Goal: Find specific page/section: Find specific page/section

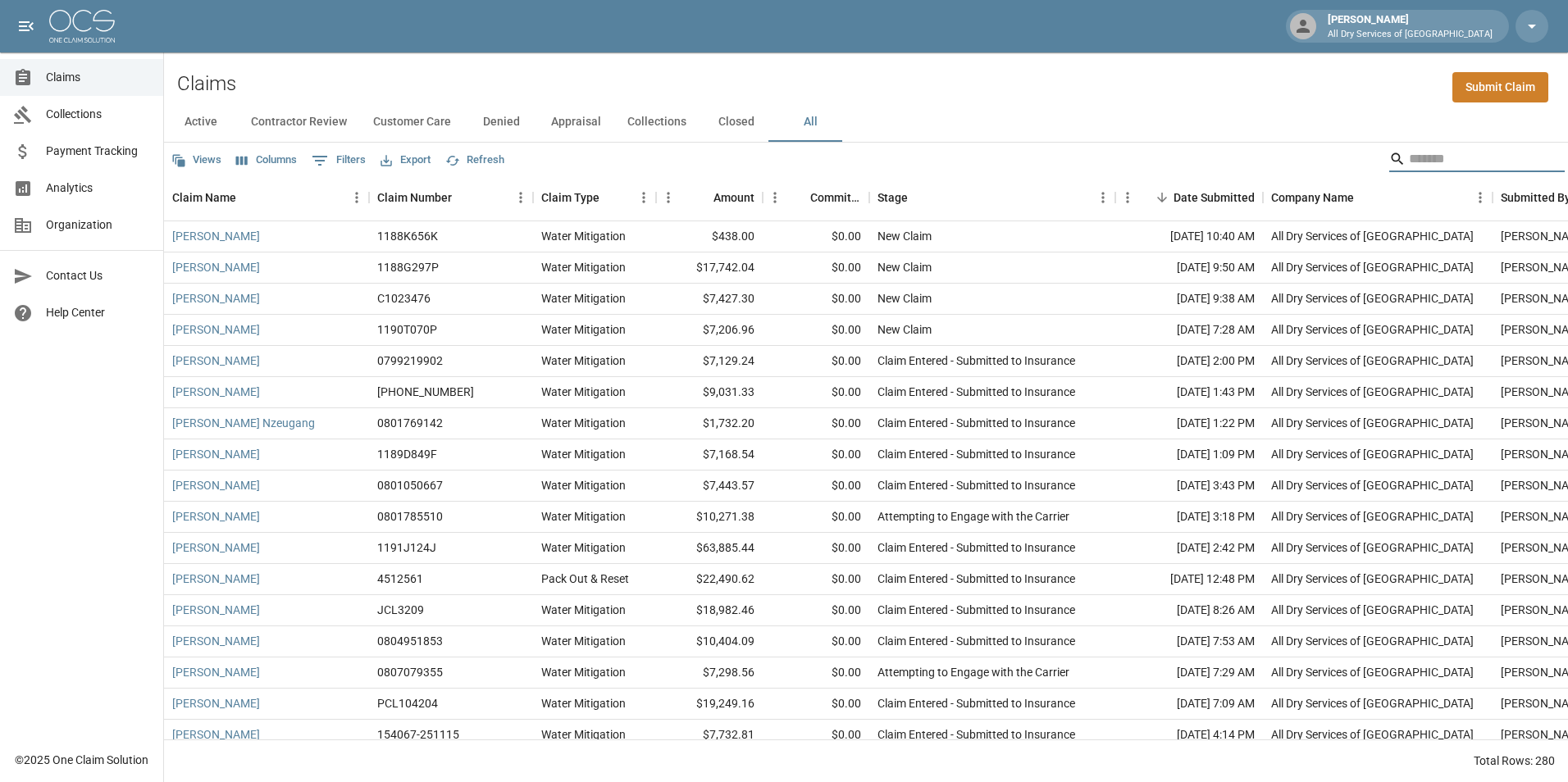
click at [1439, 153] on input "Search" at bounding box center [1473, 158] width 131 height 26
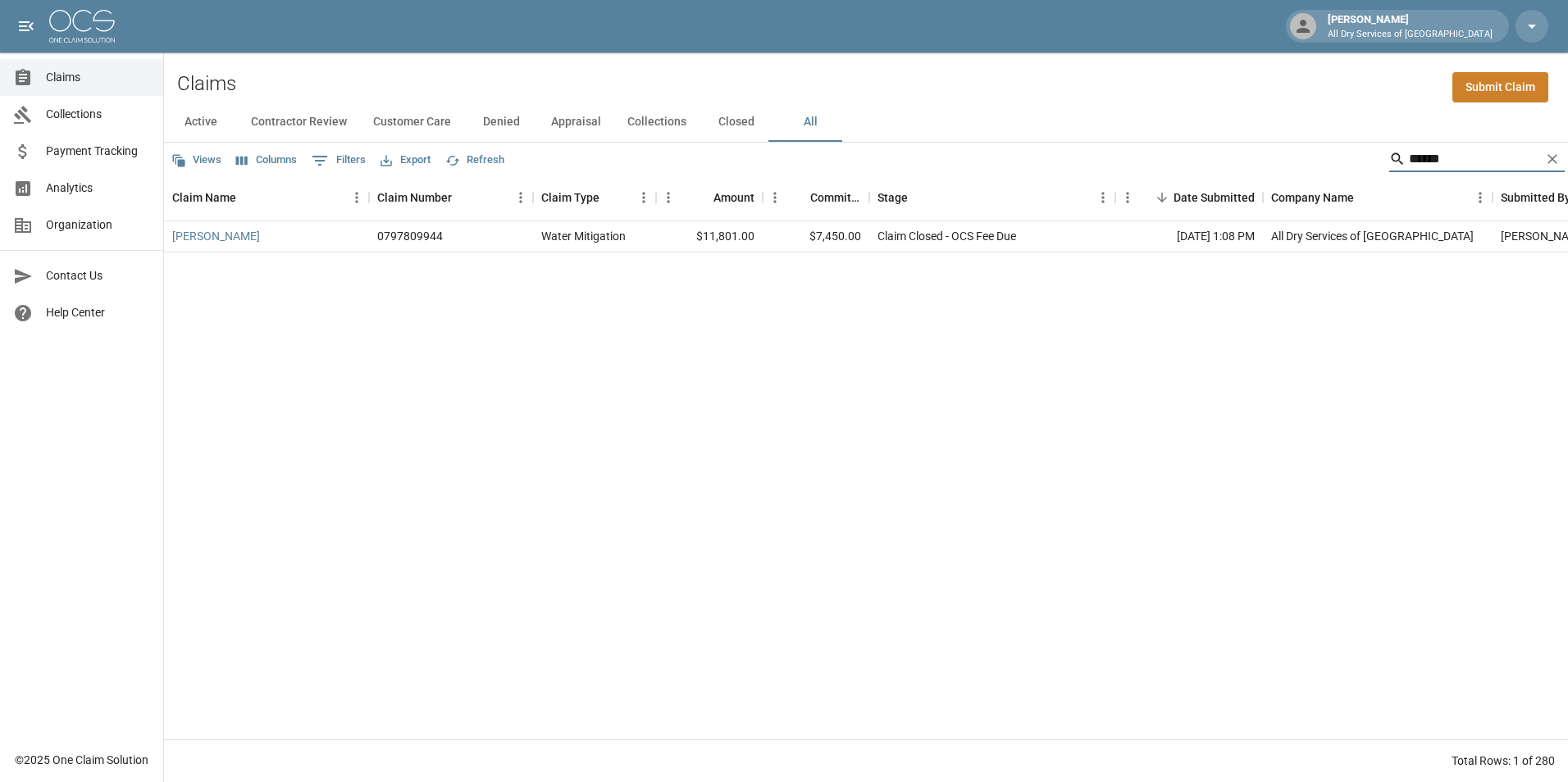
type input "******"
click at [220, 233] on link "[PERSON_NAME]" at bounding box center [216, 235] width 88 height 16
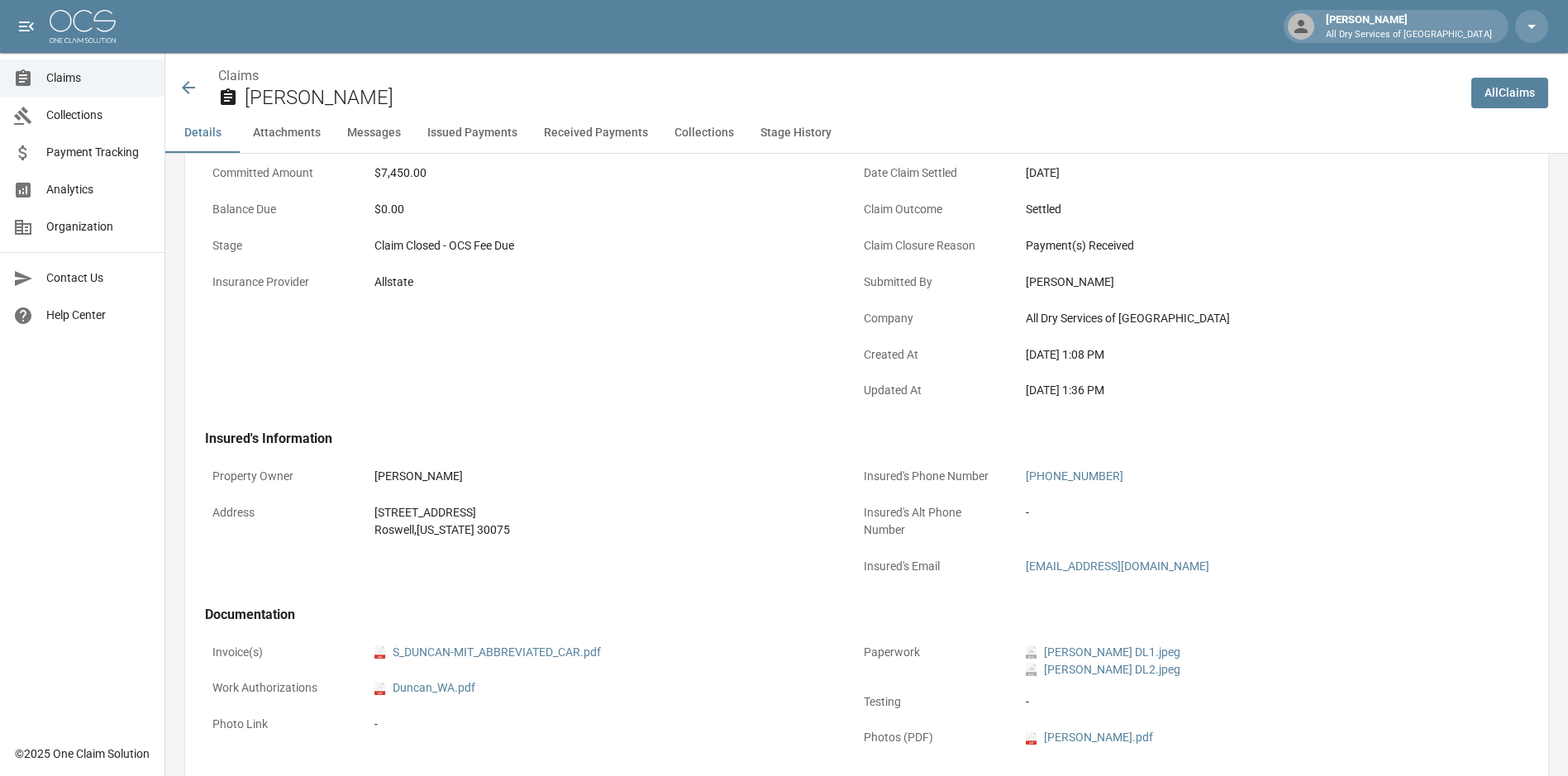
scroll to position [496, 0]
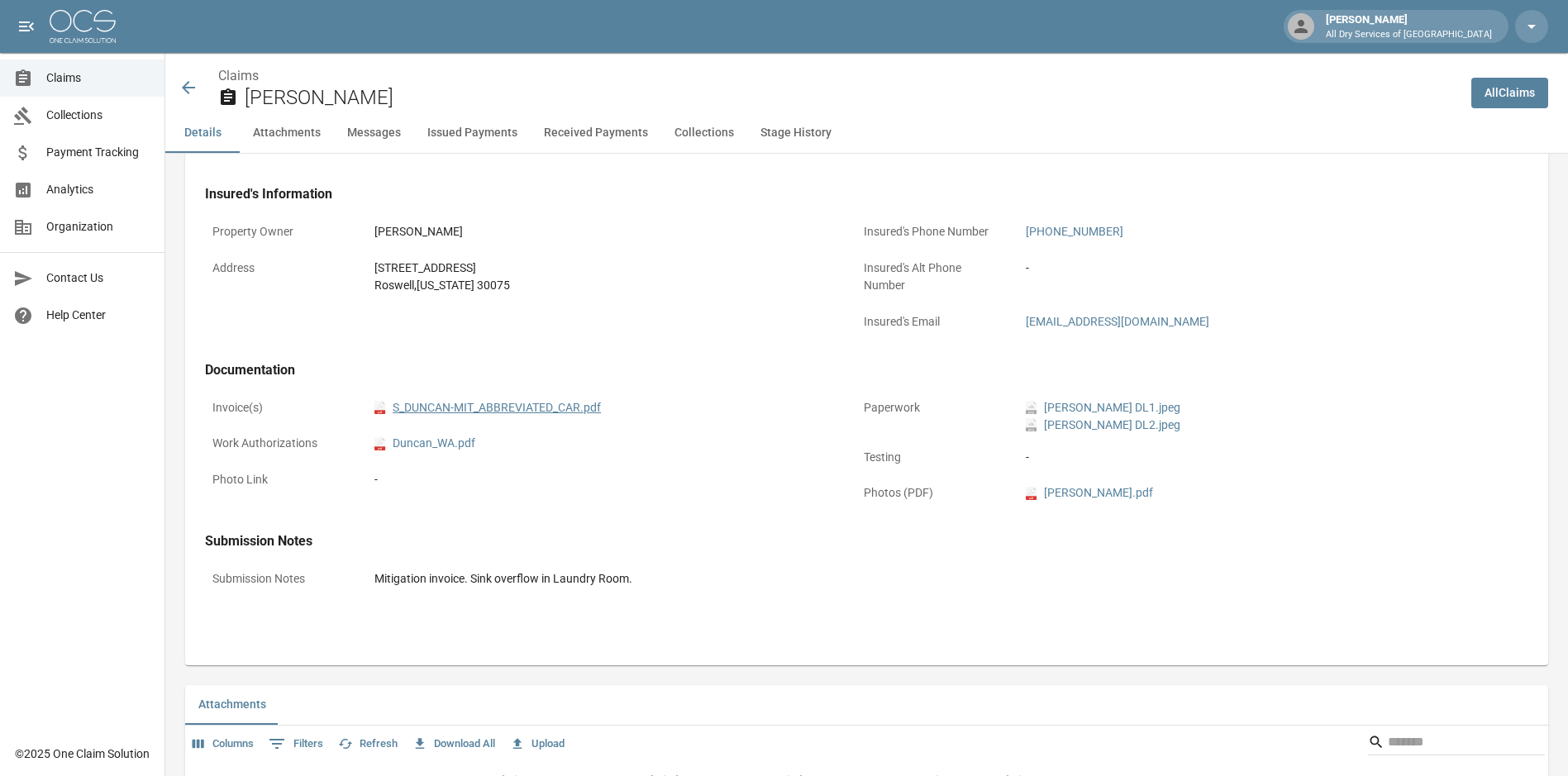
click at [542, 410] on link "pdf S_DUNCAN-MIT_ABBREVIATED_CAR.pdf" at bounding box center [487, 408] width 227 height 17
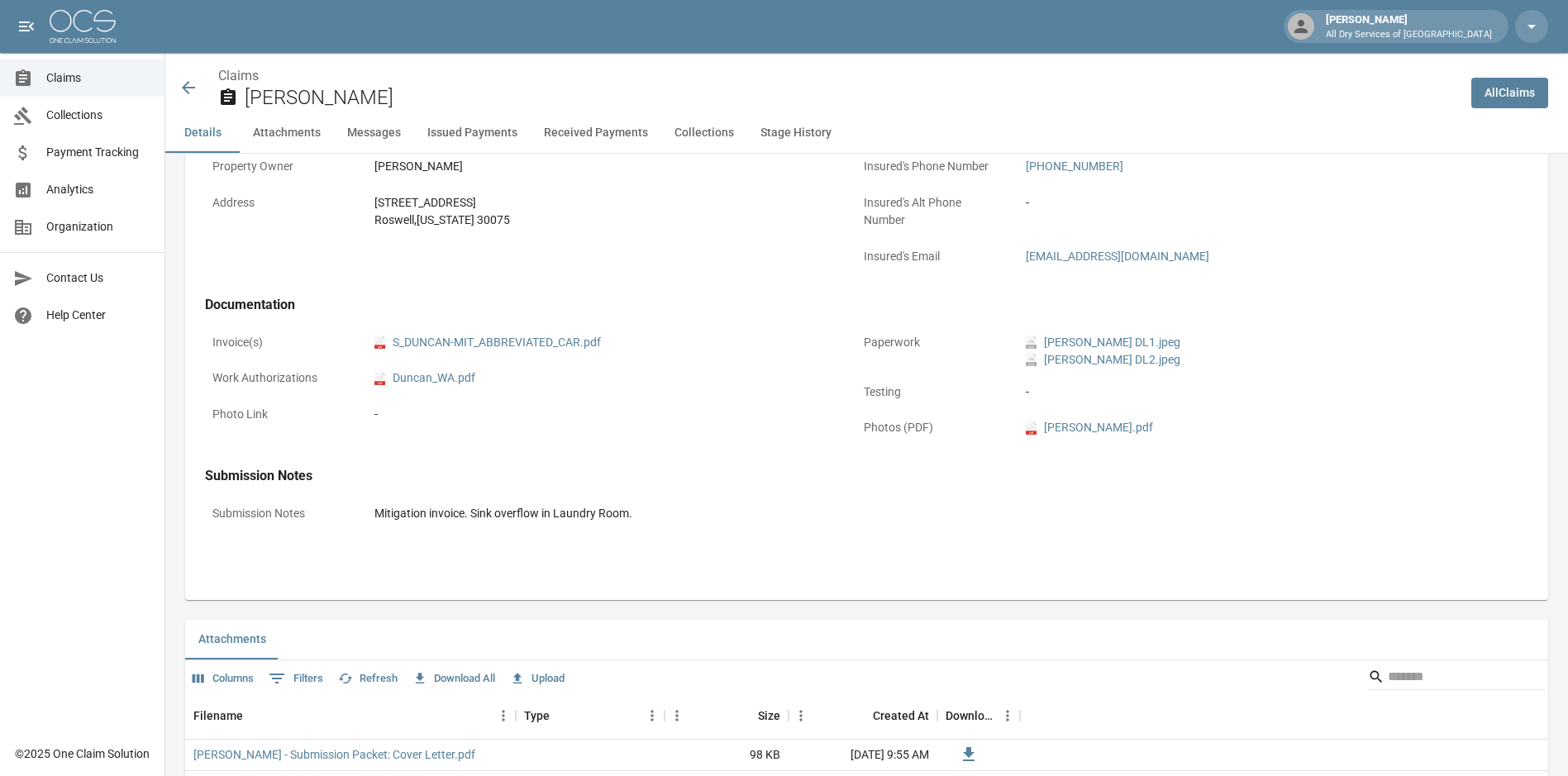
scroll to position [661, 0]
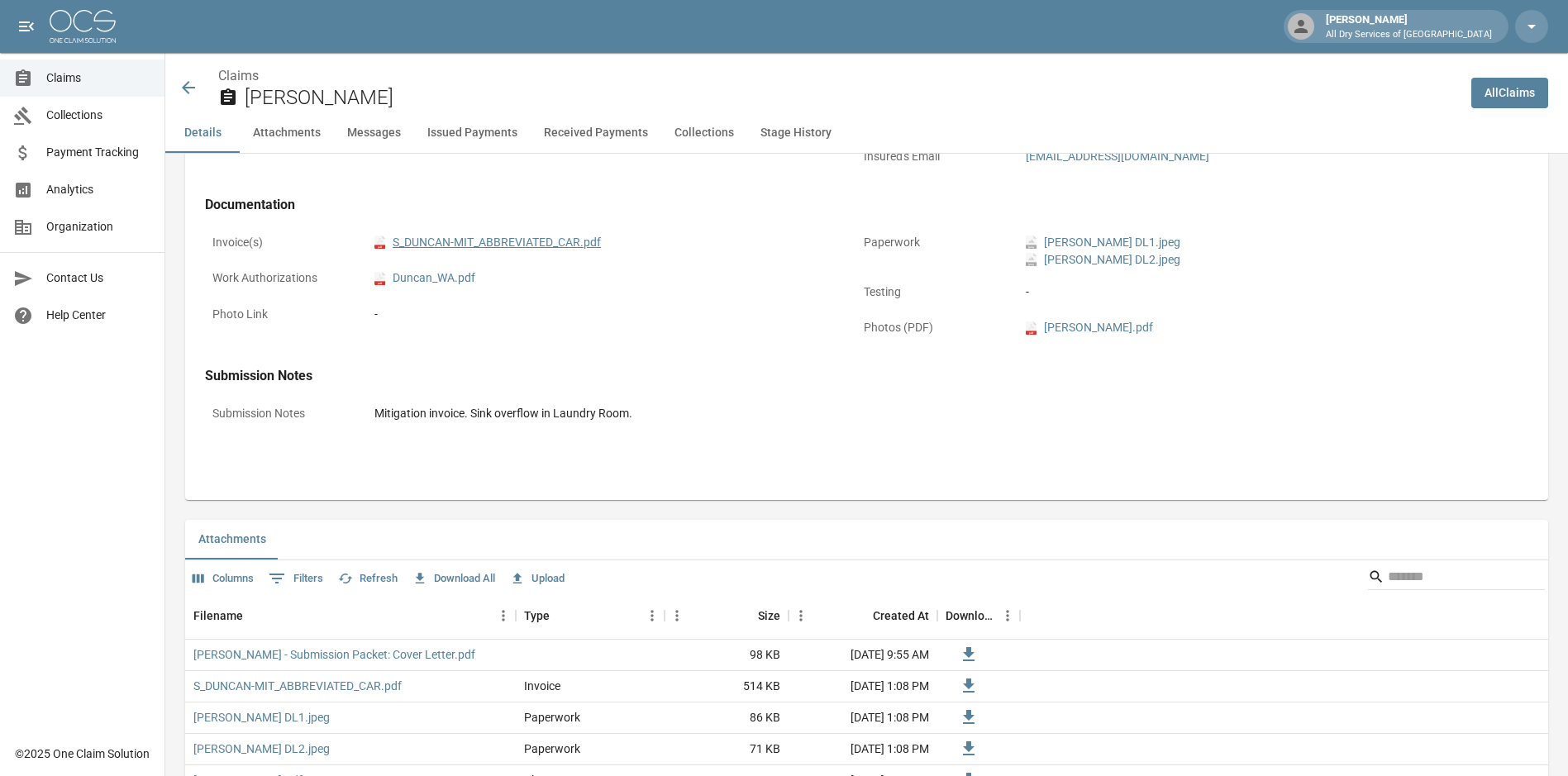
click at [482, 237] on link "pdf S_DUNCAN-MIT_ABBREVIATED_CAR.pdf" at bounding box center [487, 242] width 227 height 17
click at [81, 89] on link "Claims" at bounding box center [82, 78] width 164 height 38
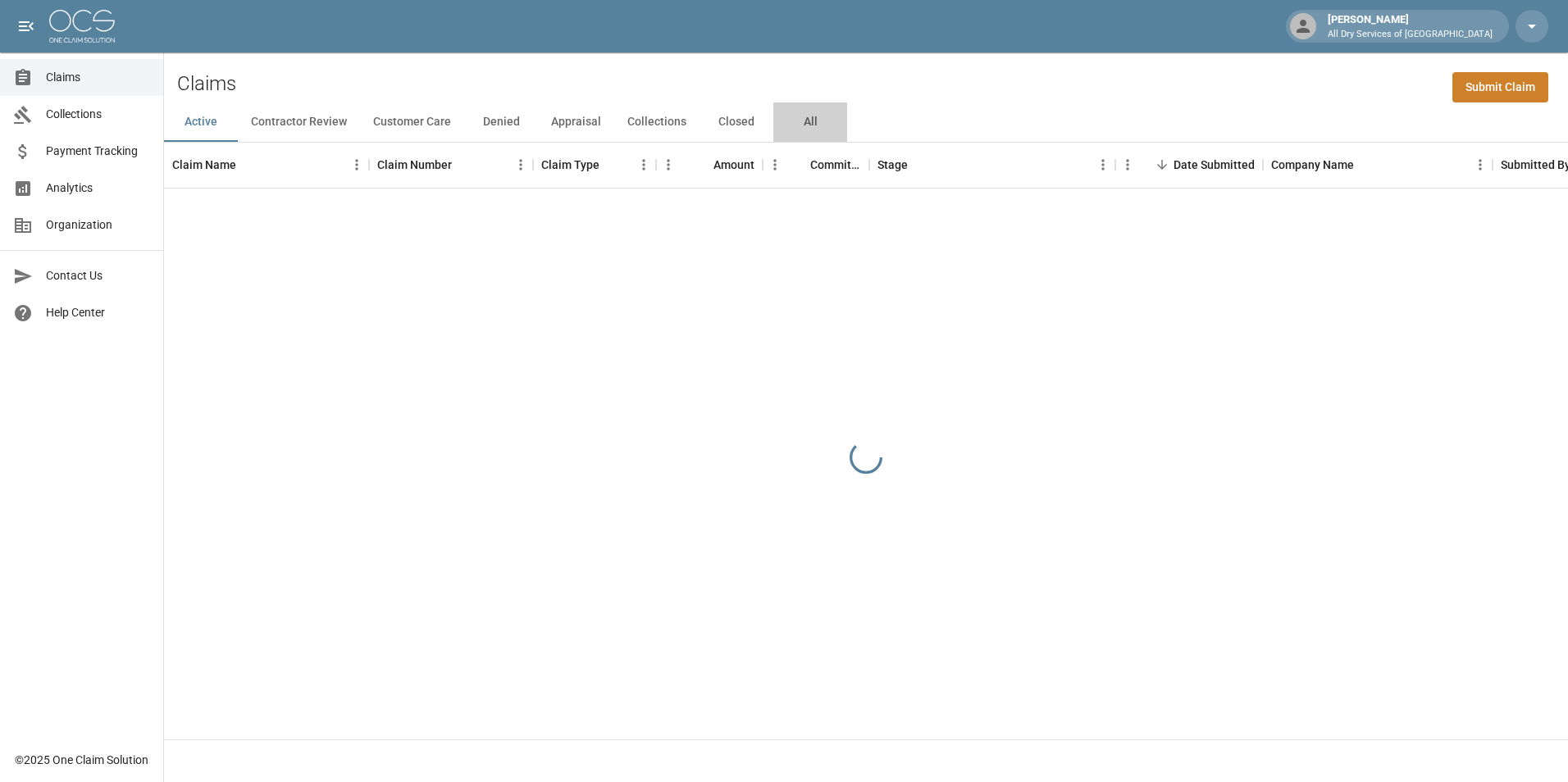
click at [806, 127] on button "All" at bounding box center [810, 122] width 74 height 39
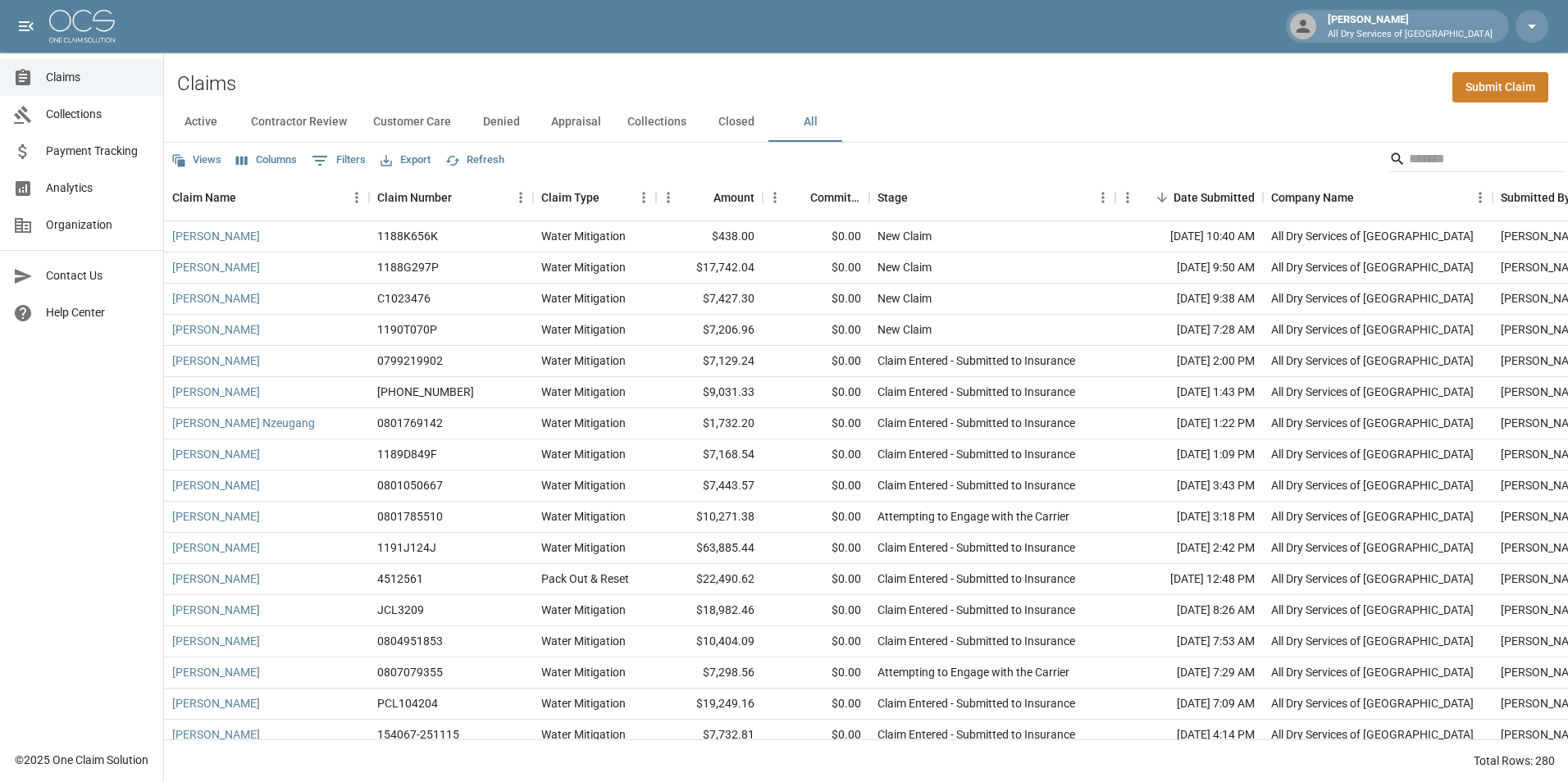
click at [85, 191] on span "Analytics" at bounding box center [98, 189] width 104 height 17
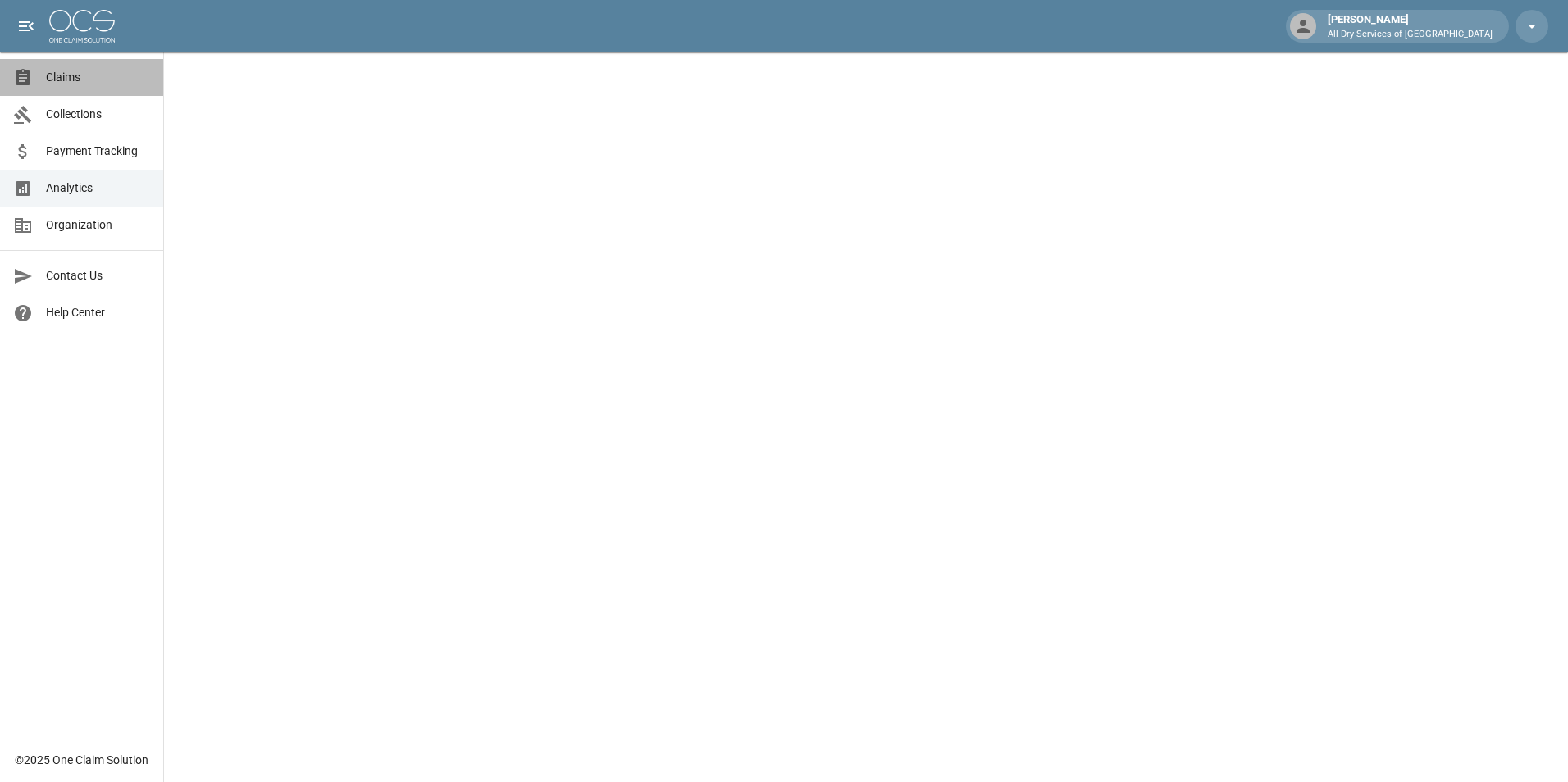
click at [116, 83] on span "Claims" at bounding box center [98, 78] width 104 height 17
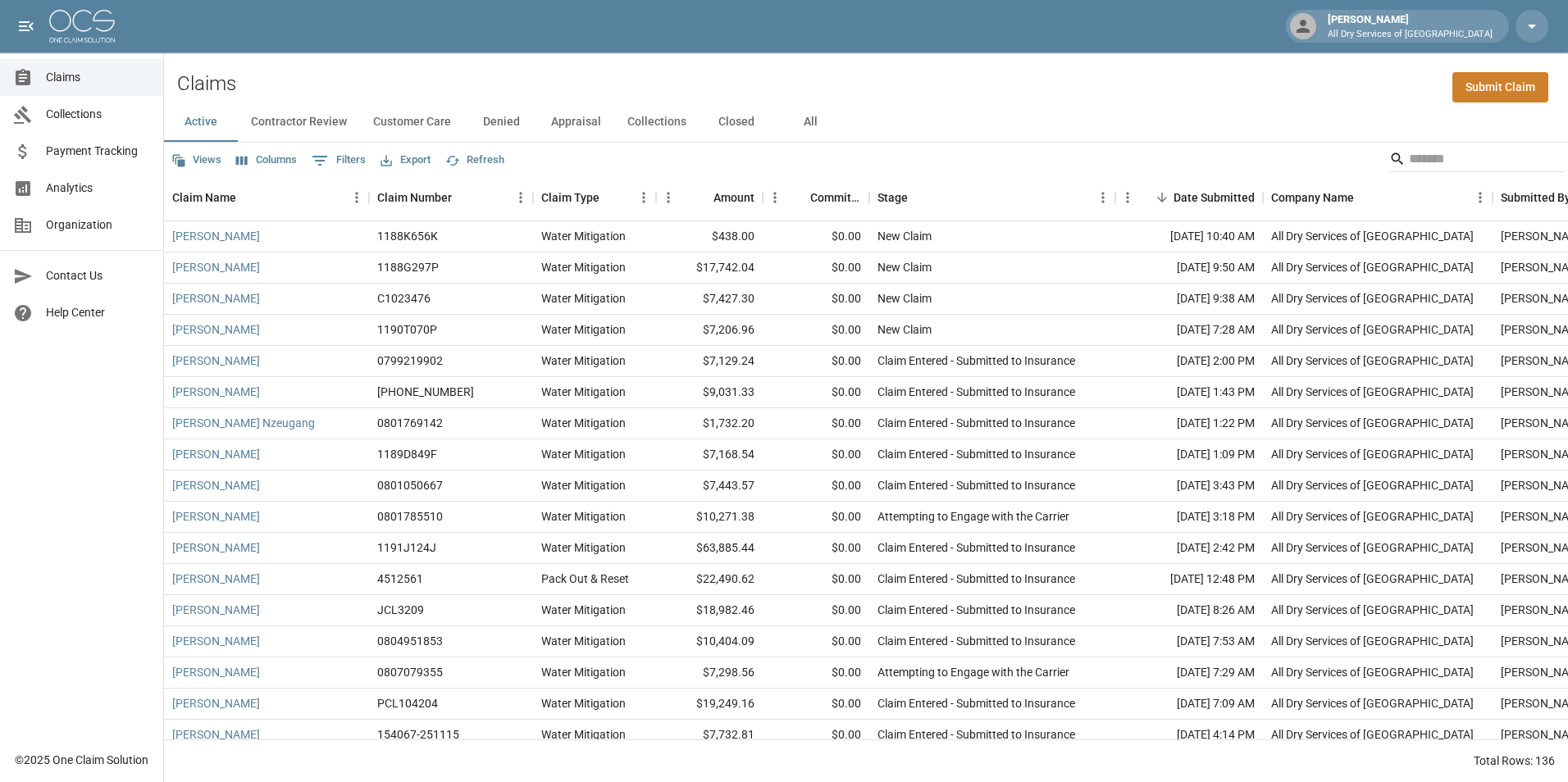
click at [802, 121] on button "All" at bounding box center [810, 122] width 74 height 39
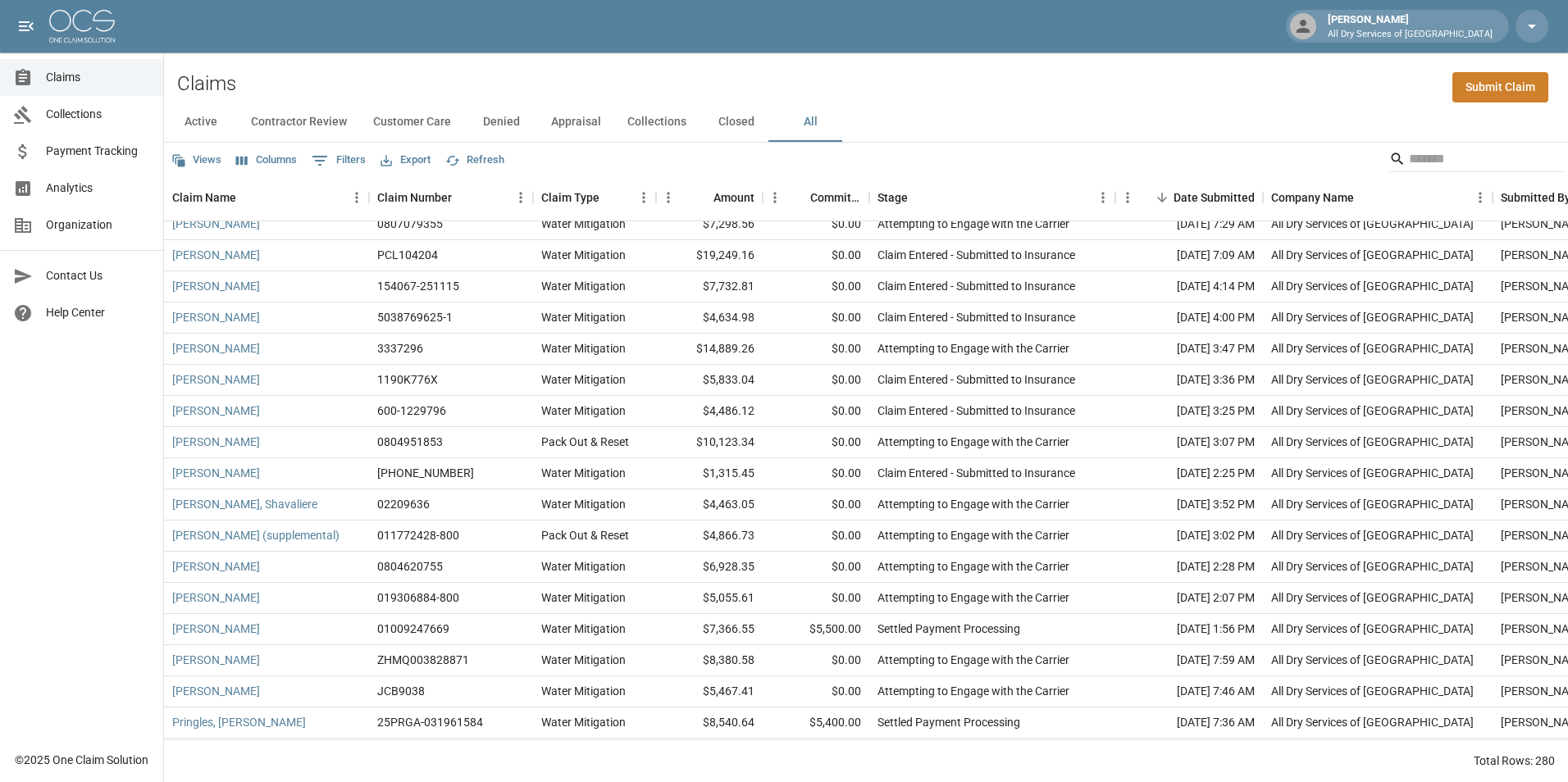
scroll to position [492, 0]
